Goal: Transaction & Acquisition: Purchase product/service

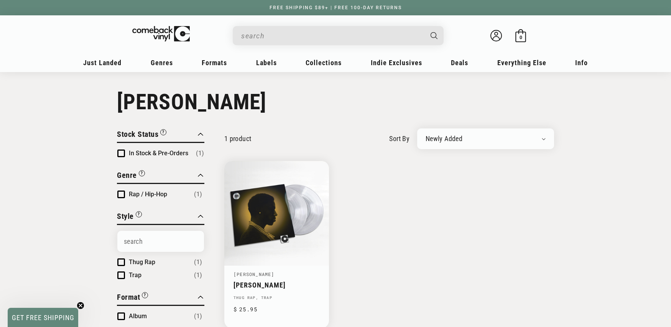
click at [279, 33] on input "When autocomplete results are available use up and down arrows to review and en…" at bounding box center [332, 36] width 182 height 16
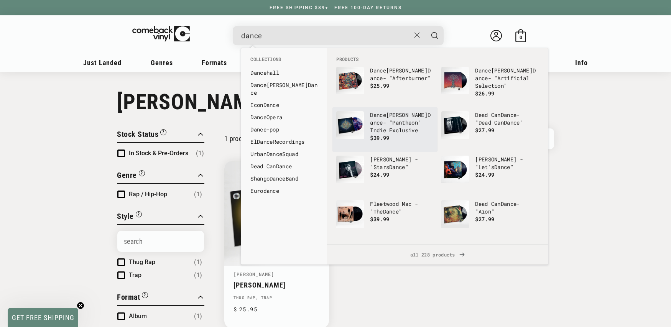
type input "dance"
click at [378, 114] on b "Dance" at bounding box center [378, 114] width 16 height 7
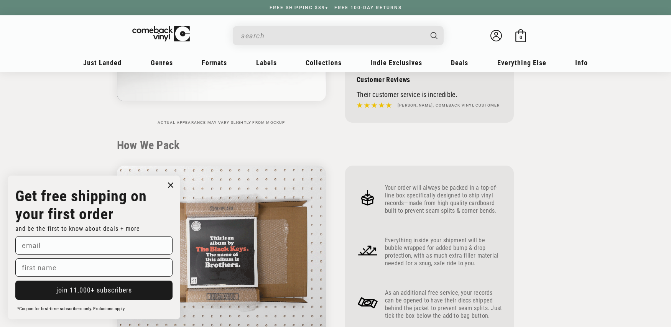
scroll to position [287, 0]
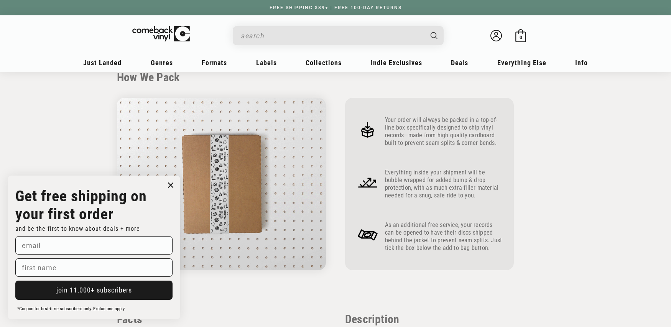
click at [172, 186] on circle "Close dialog" at bounding box center [170, 185] width 11 height 11
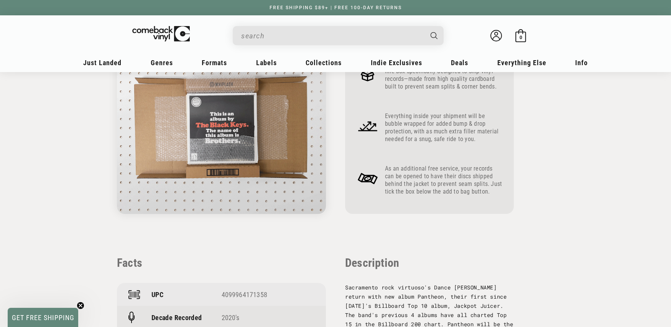
scroll to position [391, 0]
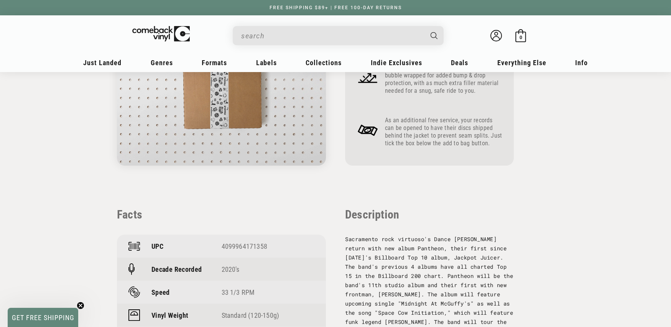
click at [247, 244] on div "4099964171358" at bounding box center [268, 246] width 93 height 8
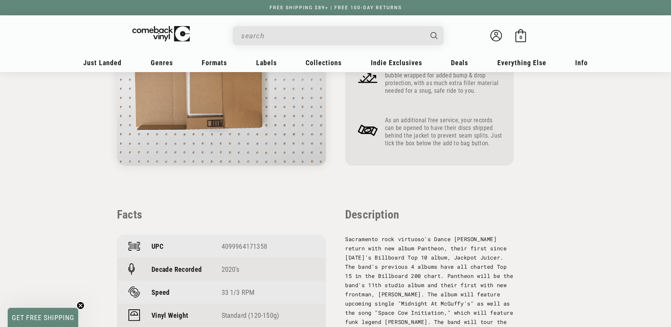
click at [247, 244] on div "4099964171358" at bounding box center [268, 246] width 93 height 8
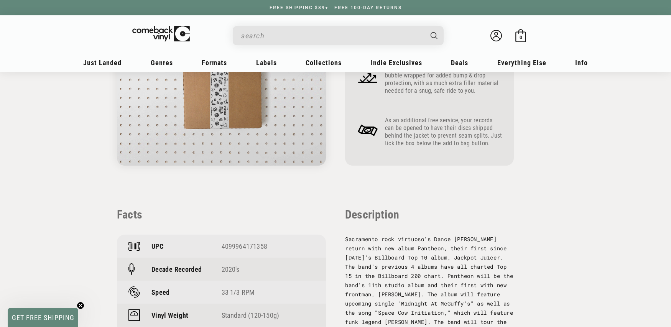
copy div "4099964171358"
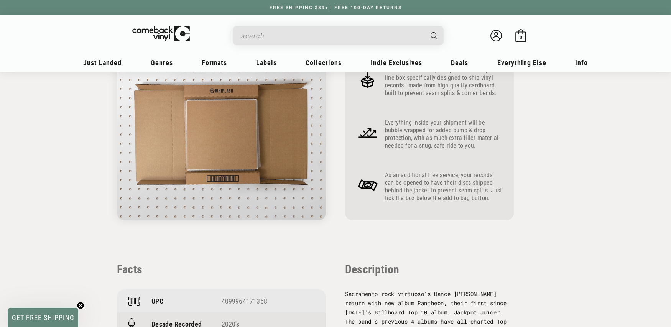
scroll to position [162, 0]
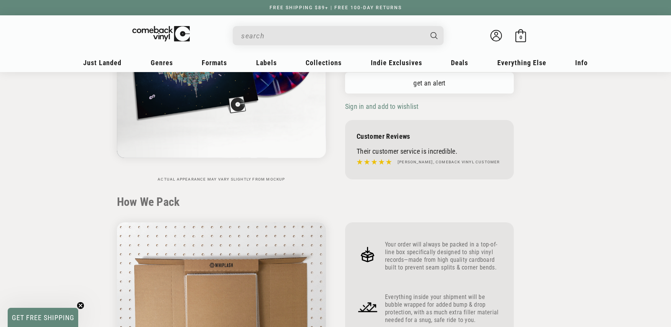
click at [446, 86] on link "get an alert" at bounding box center [429, 82] width 169 height 21
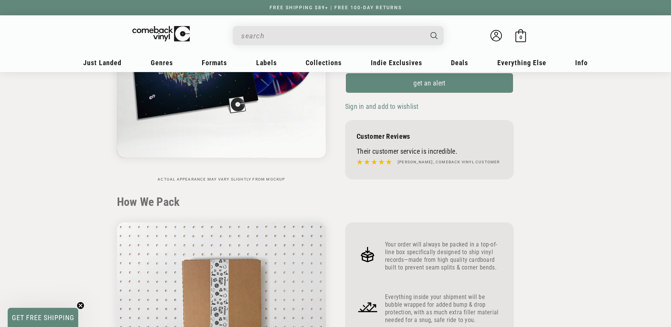
scroll to position [0, 0]
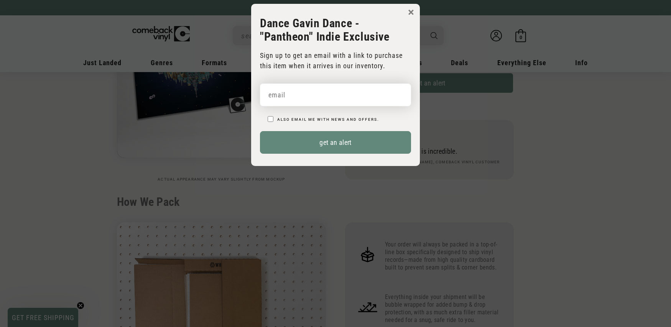
click at [351, 101] on input "email" at bounding box center [335, 95] width 151 height 23
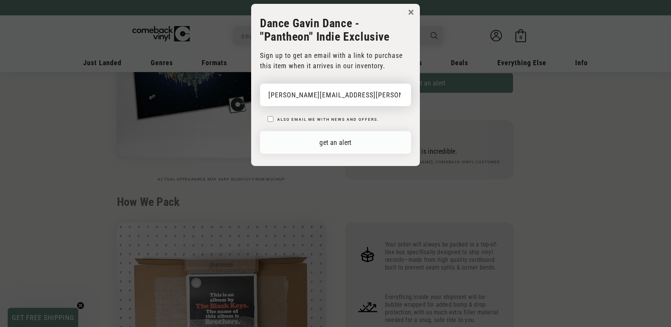
type input "matthew.oddy@gmail.com"
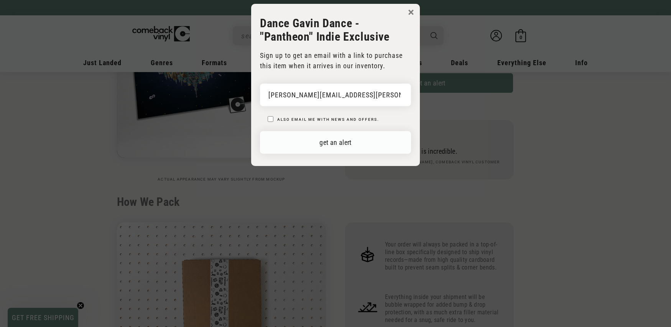
click at [381, 145] on button "get an alert" at bounding box center [335, 142] width 151 height 23
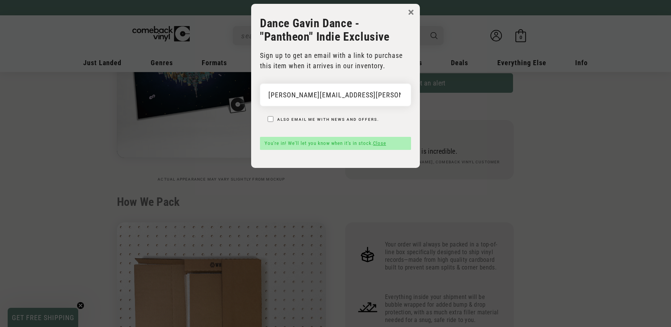
click at [408, 11] on button "×" at bounding box center [411, 13] width 6 height 12
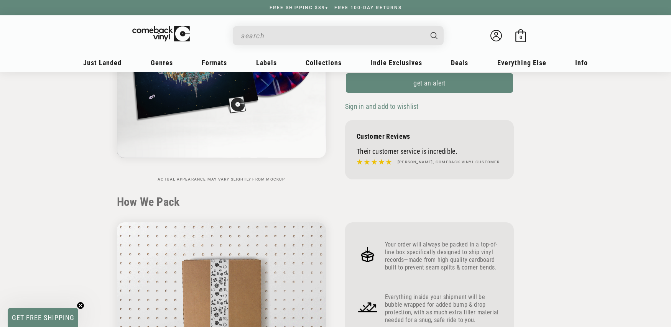
scroll to position [160, 0]
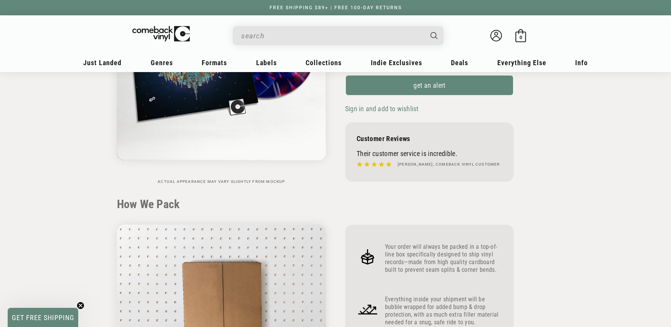
click at [264, 30] on input "When autocomplete results are available use up and down arrows to review and en…" at bounding box center [332, 36] width 182 height 16
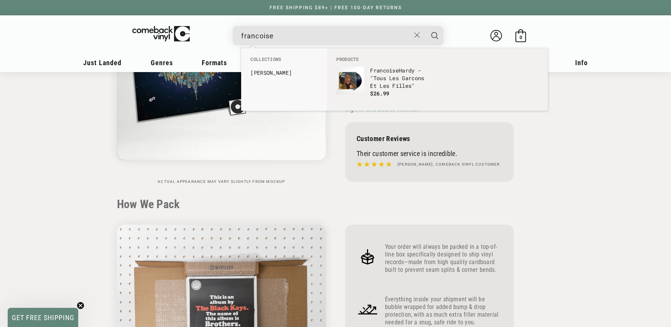
type input "francoise"
